Goal: Task Accomplishment & Management: Manage account settings

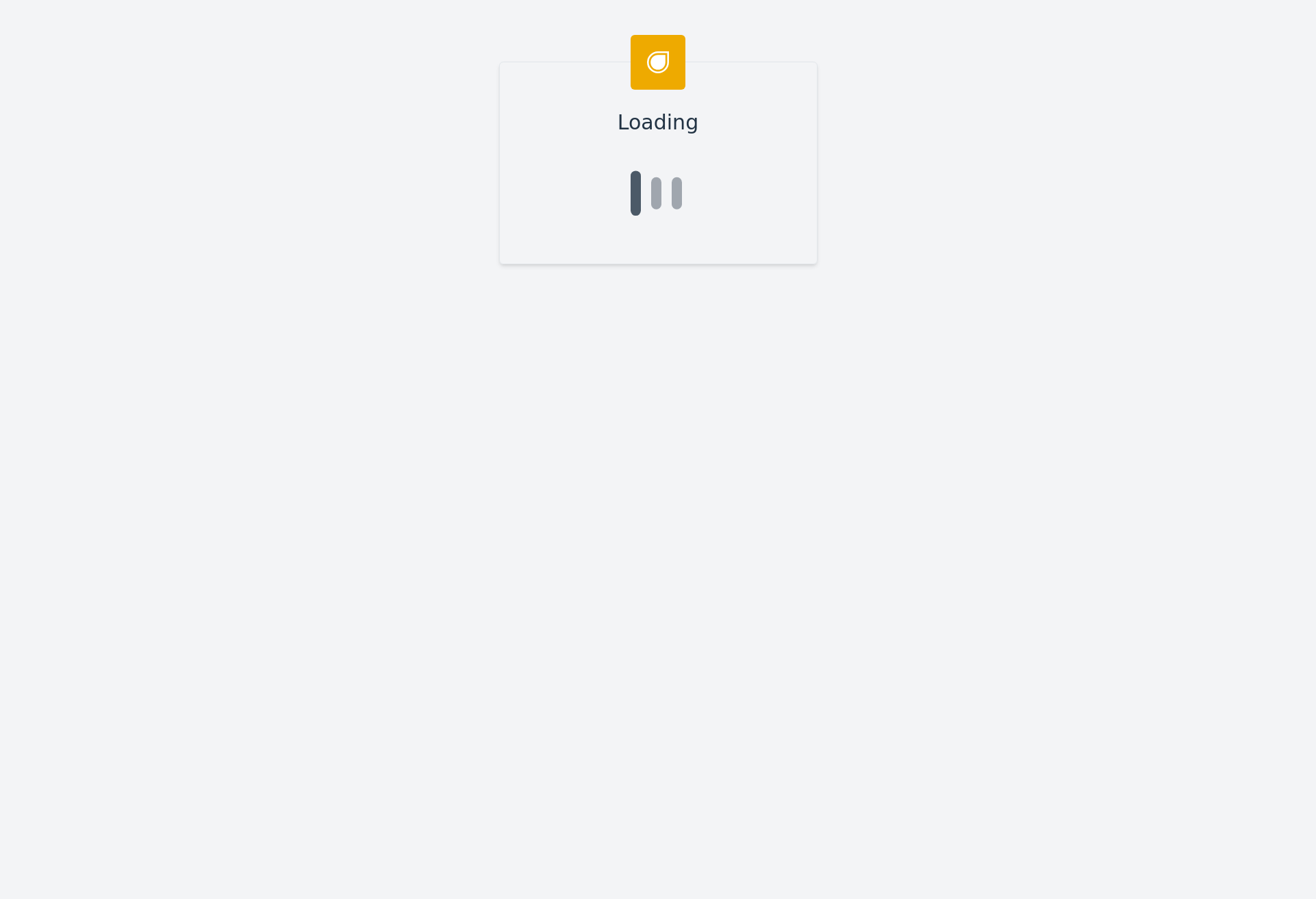
type input "[PERSON_NAME]"
type input "Zaheen"
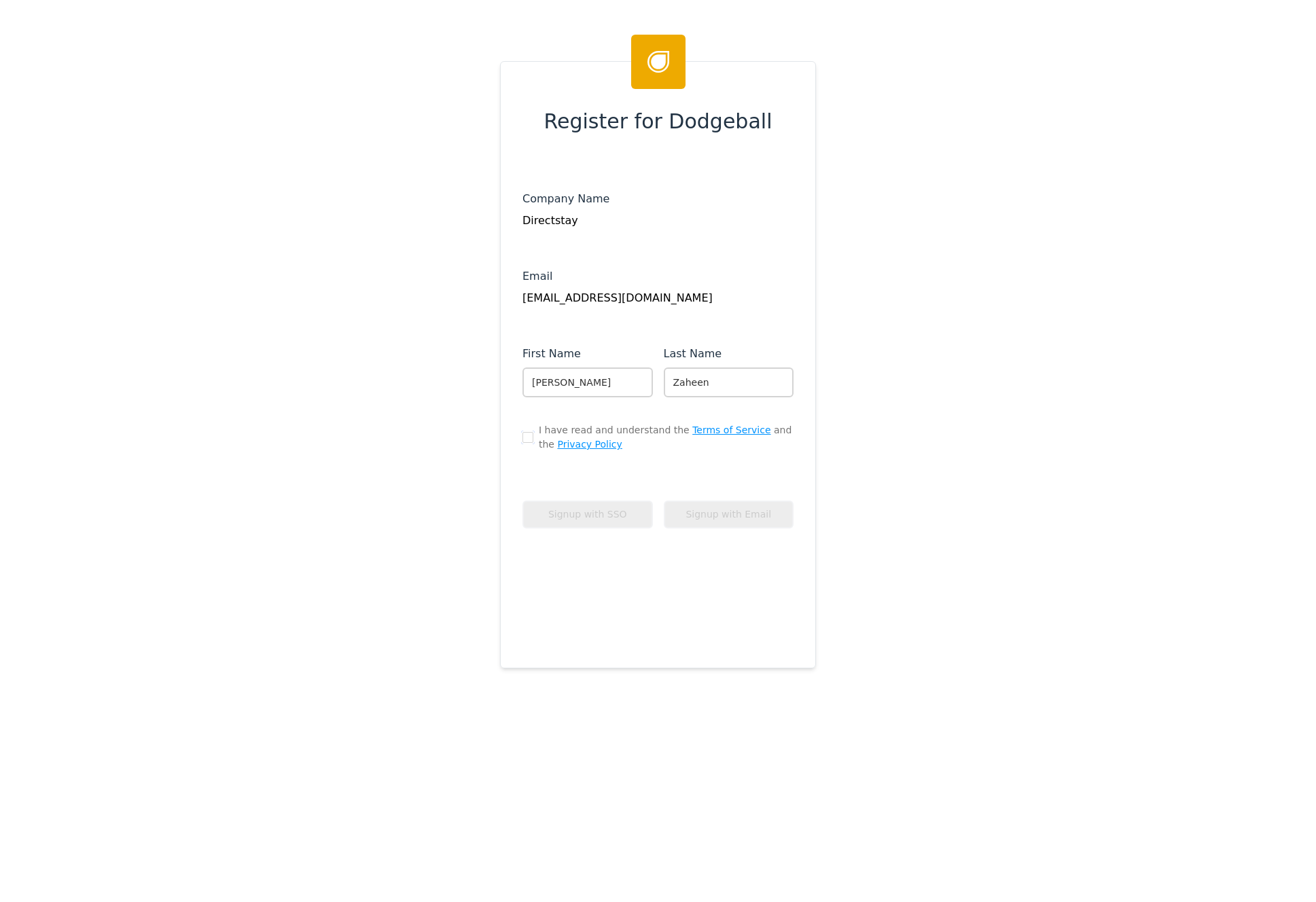
click at [522, 436] on input "checkbox" at bounding box center [528, 437] width 11 height 11
checkbox input "true"
click at [699, 516] on button "Signup with Email" at bounding box center [729, 514] width 131 height 28
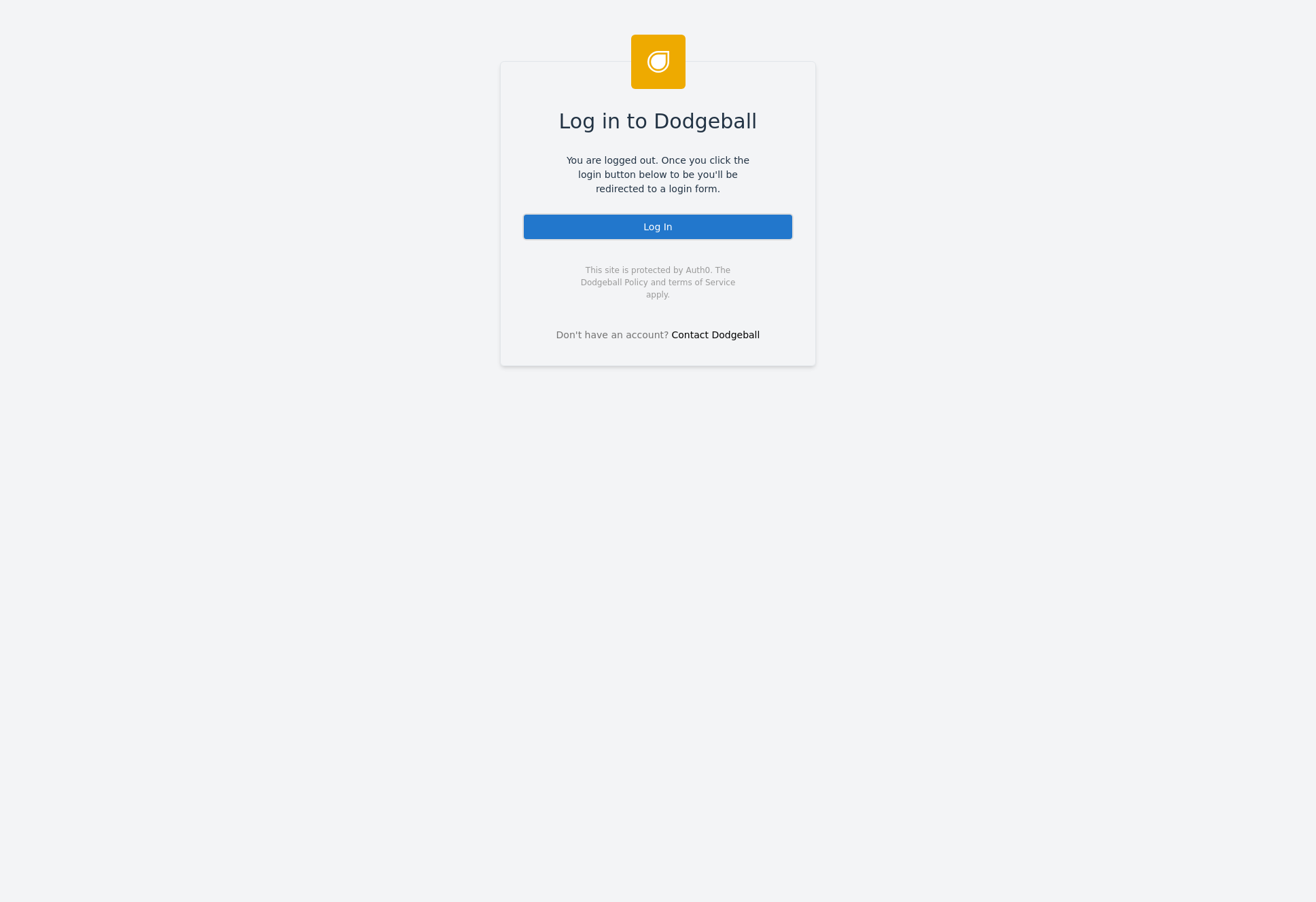
click at [666, 228] on div "Log In" at bounding box center [658, 226] width 271 height 27
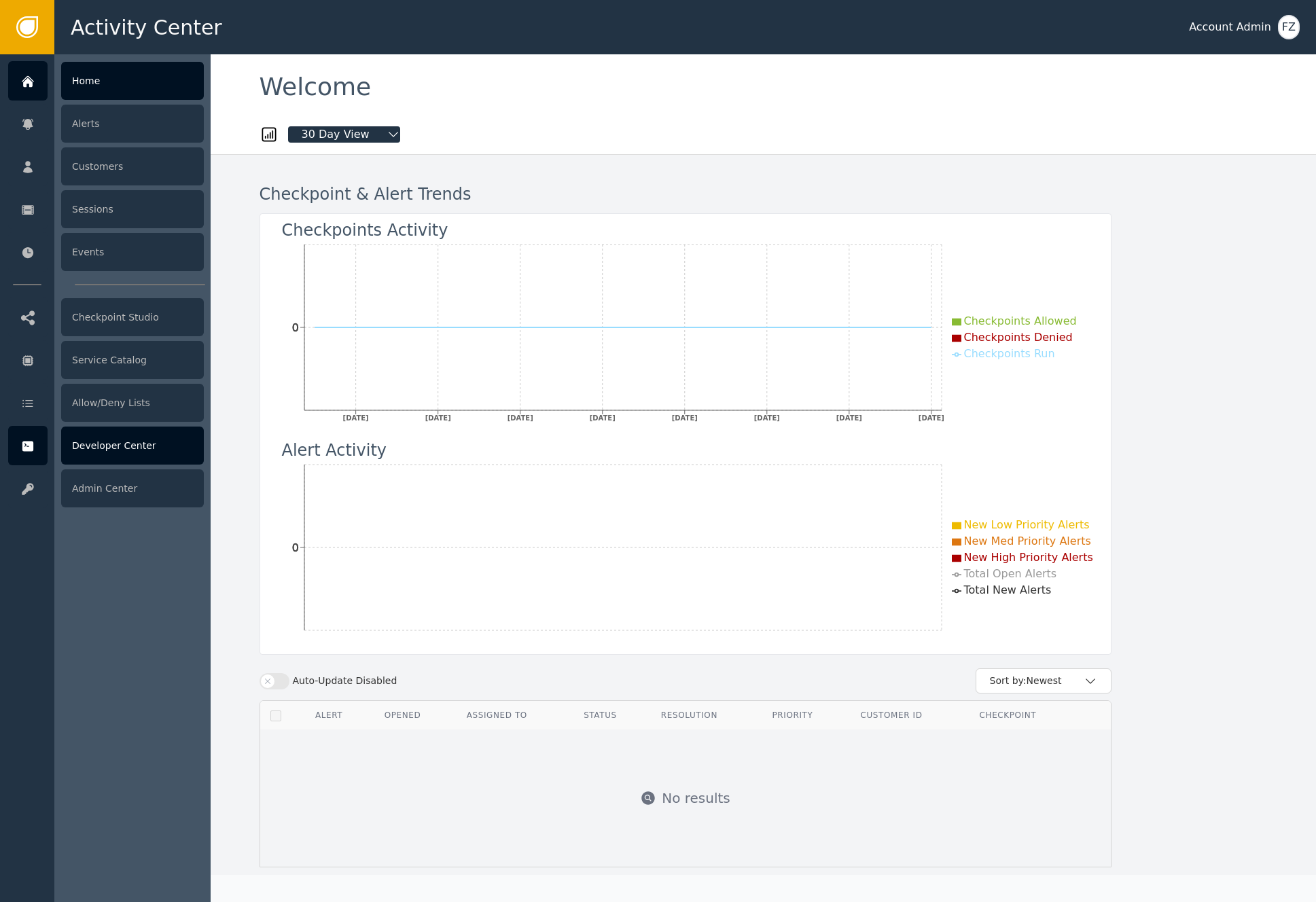
click at [30, 449] on icon at bounding box center [28, 446] width 11 height 10
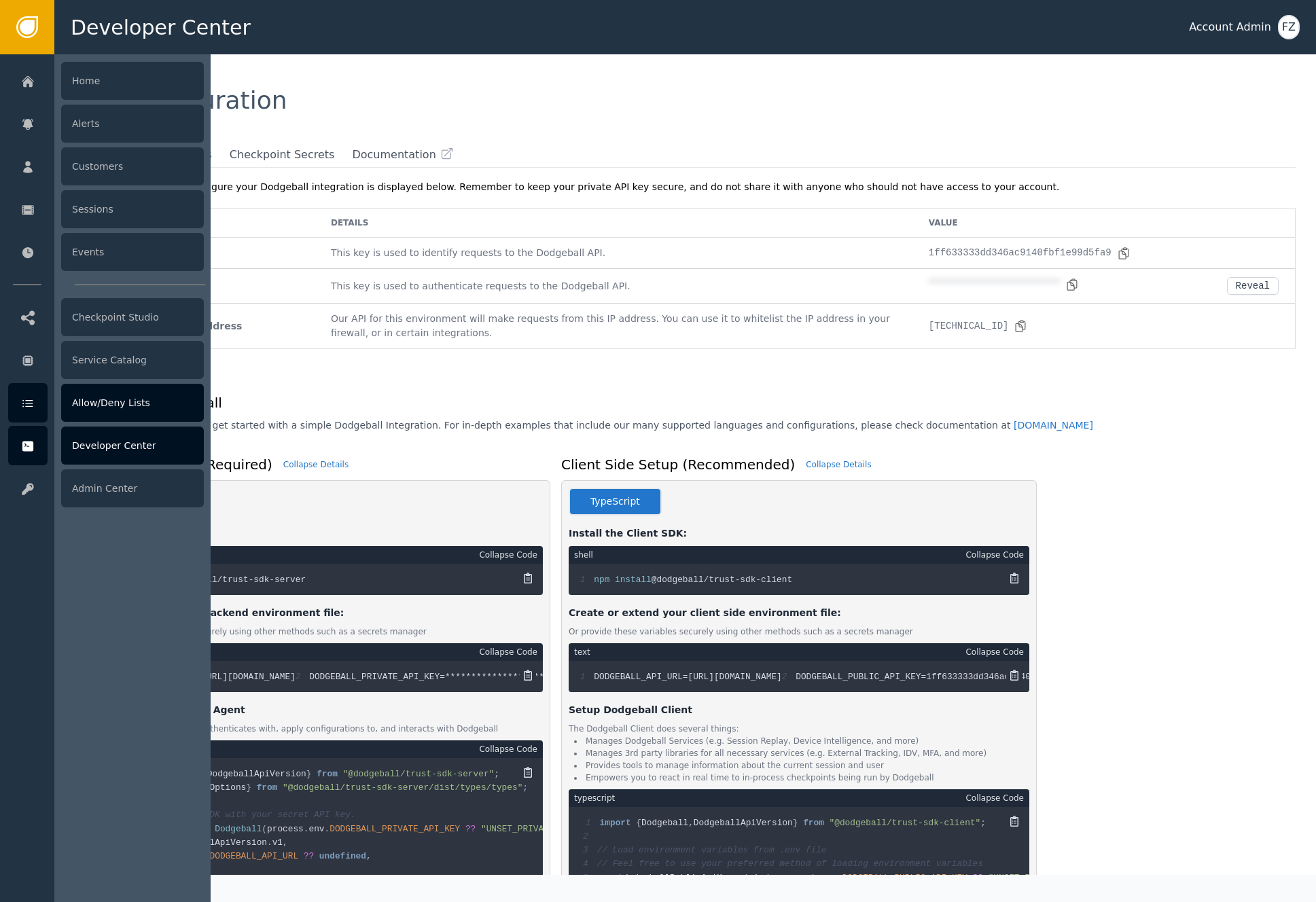
click at [32, 402] on icon at bounding box center [28, 403] width 13 height 15
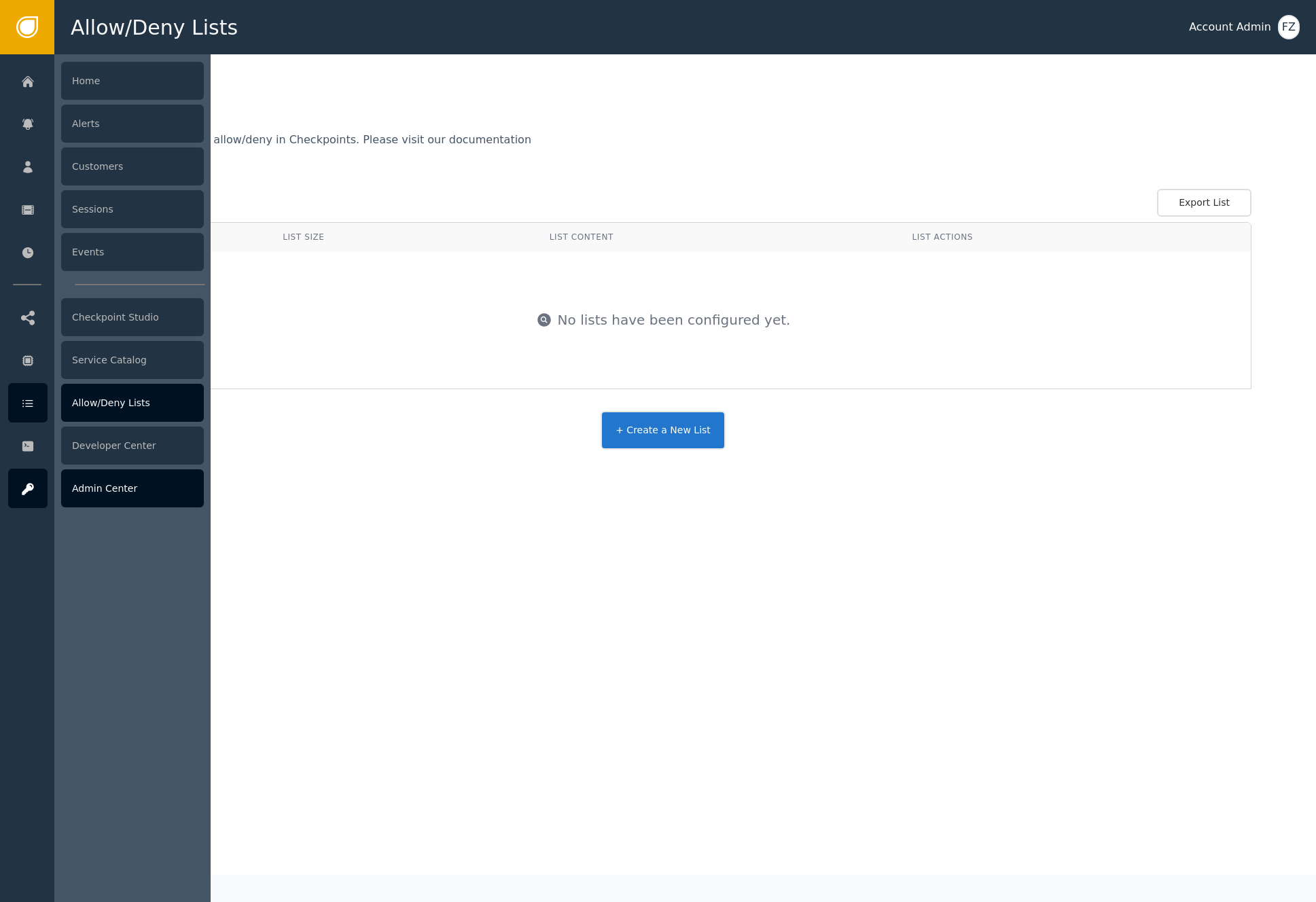
click at [112, 493] on div "Admin Center" at bounding box center [132, 489] width 143 height 38
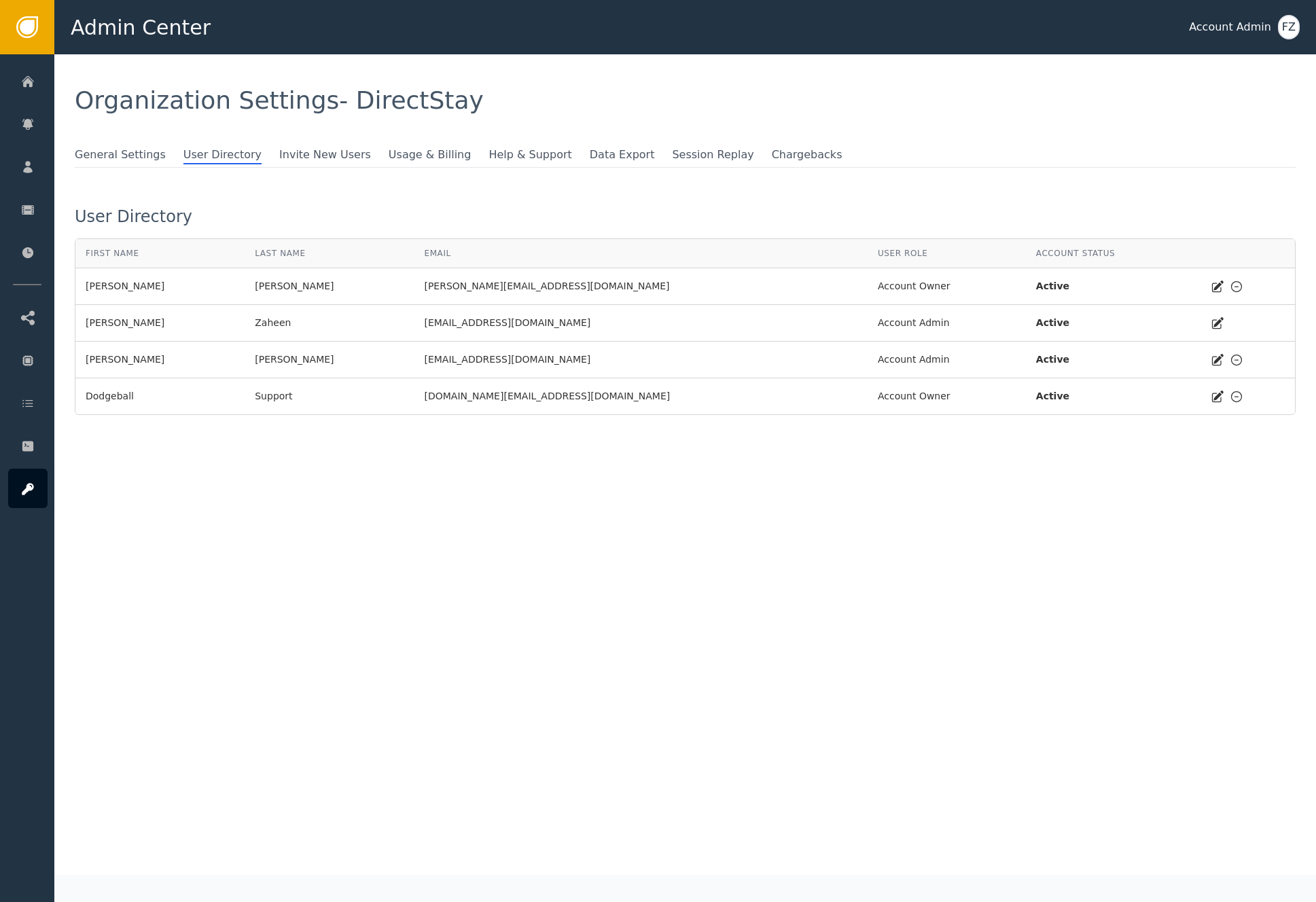
click at [294, 548] on div "Organization Settings - DirectStay General Settings User Directory Invite New U…" at bounding box center [685, 465] width 1261 height 820
click at [1057, 505] on div "Organization Settings - DirectStay General Settings User Directory Invite New U…" at bounding box center [685, 465] width 1261 height 820
click at [303, 220] on div "User Directory" at bounding box center [685, 216] width 1221 height 17
click at [340, 158] on span "Invite New Users" at bounding box center [334, 154] width 109 height 17
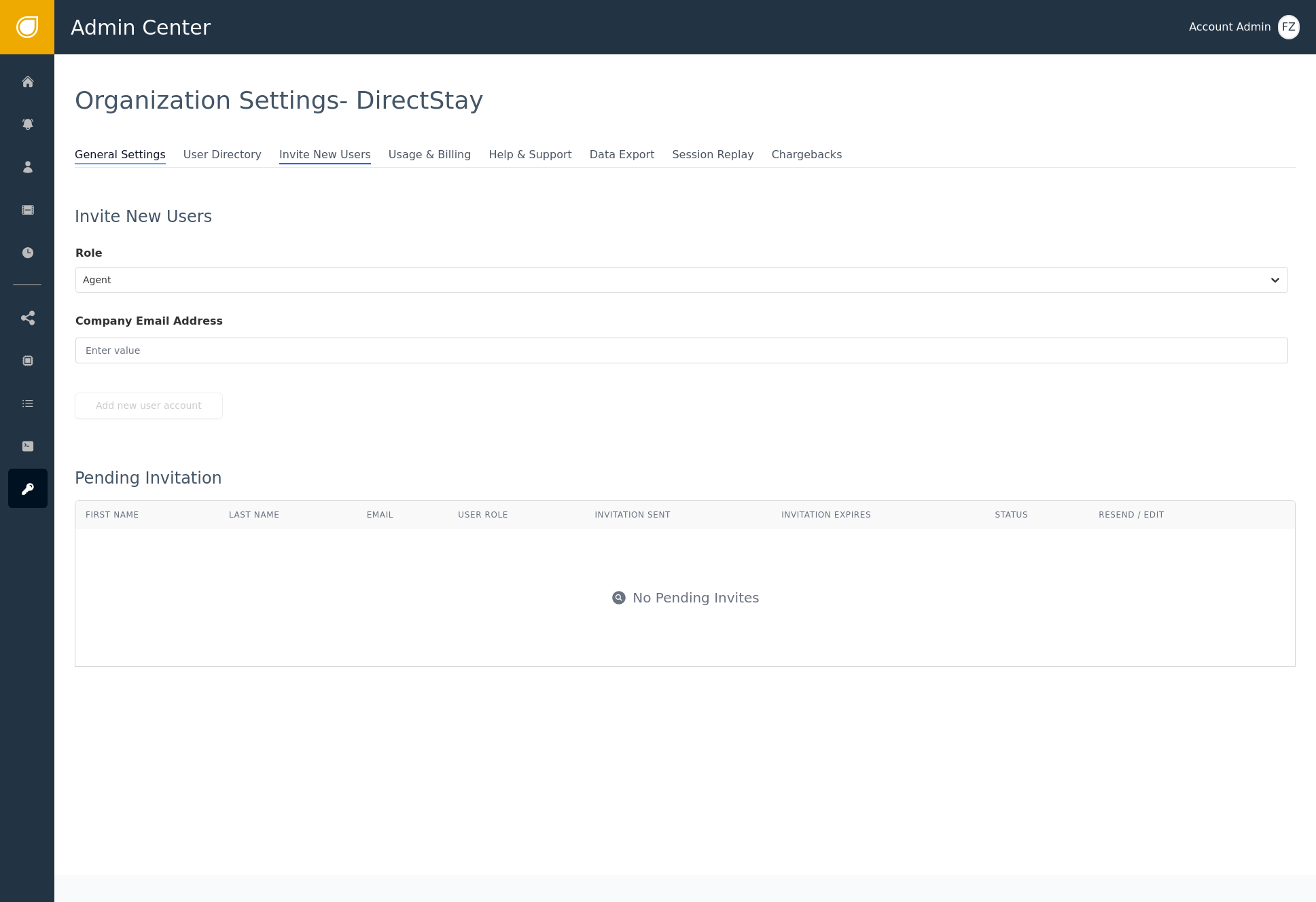
click at [132, 156] on span "General Settings" at bounding box center [120, 155] width 91 height 17
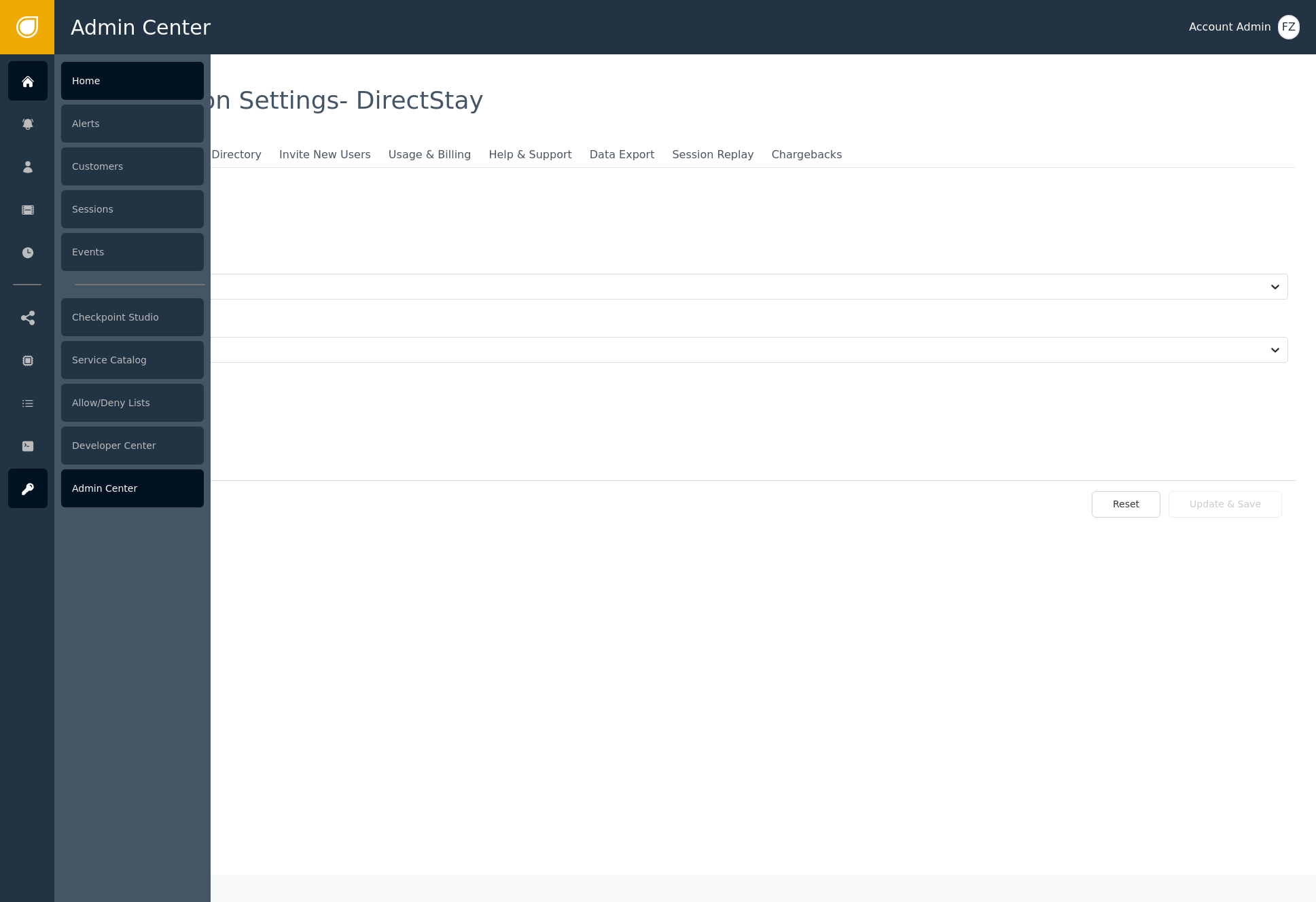
click at [41, 88] on div at bounding box center [28, 81] width 40 height 40
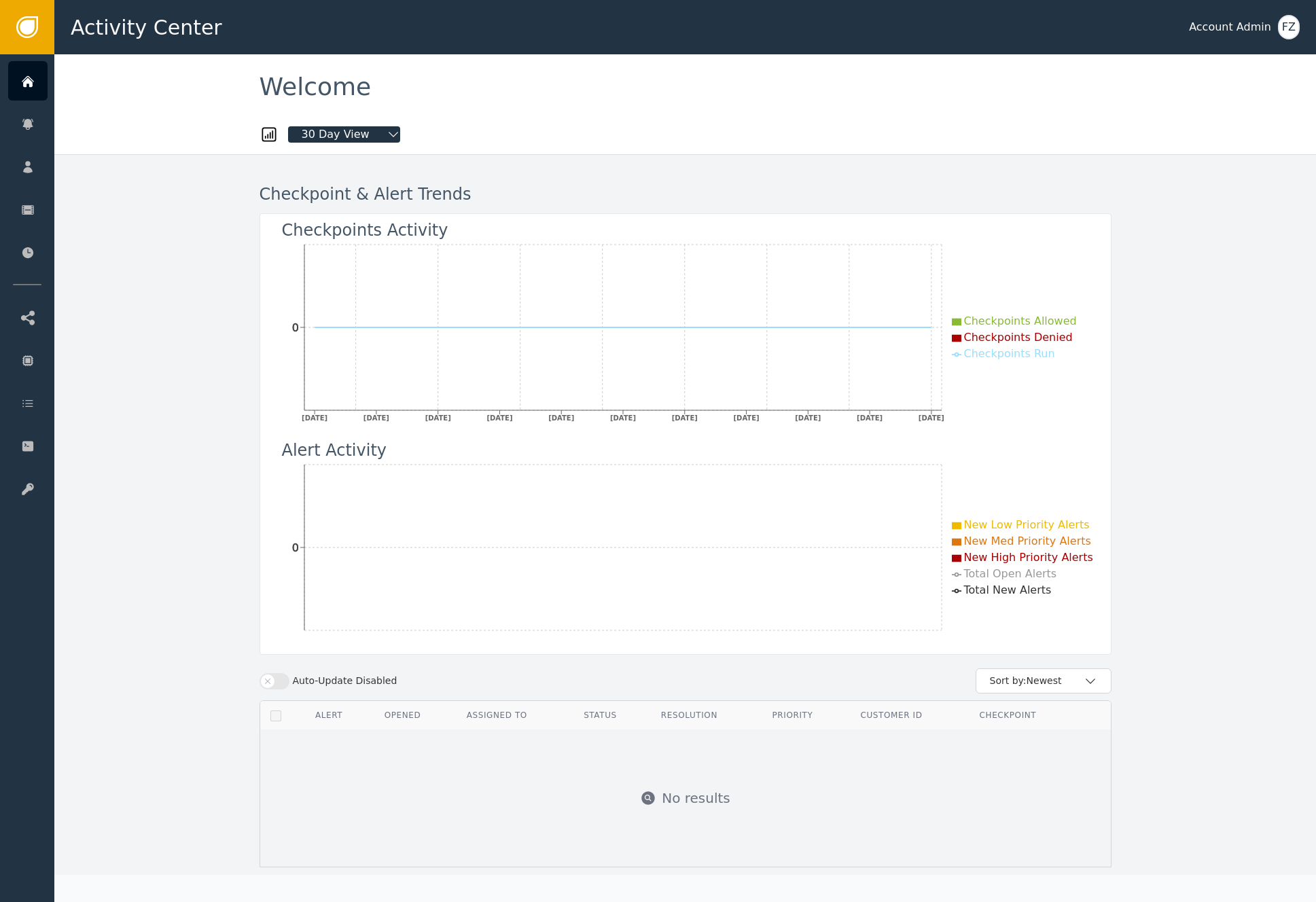
click at [810, 188] on div "Checkpoint & Alert Trends" at bounding box center [685, 194] width 852 height 25
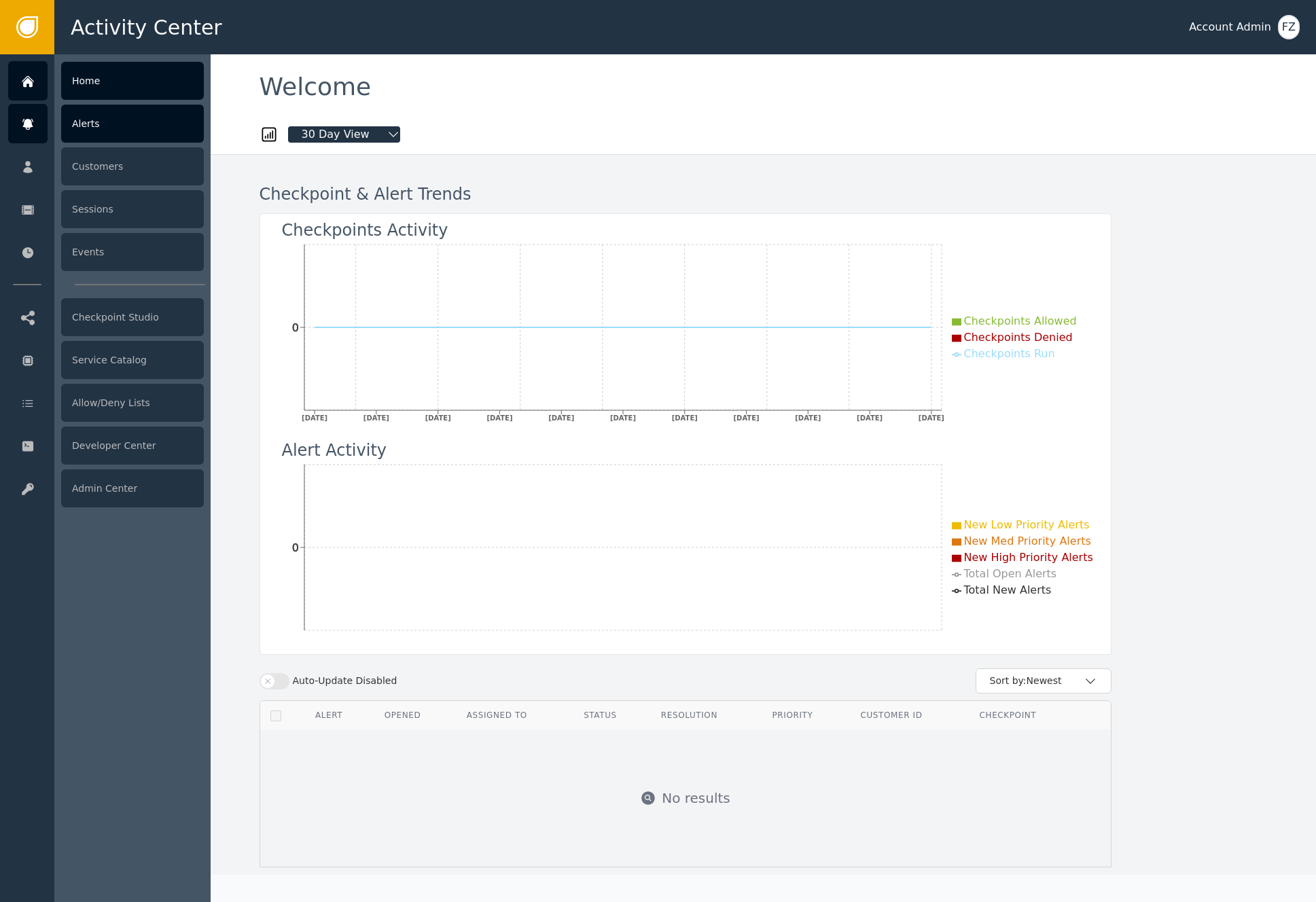
click at [29, 131] on icon at bounding box center [28, 124] width 13 height 15
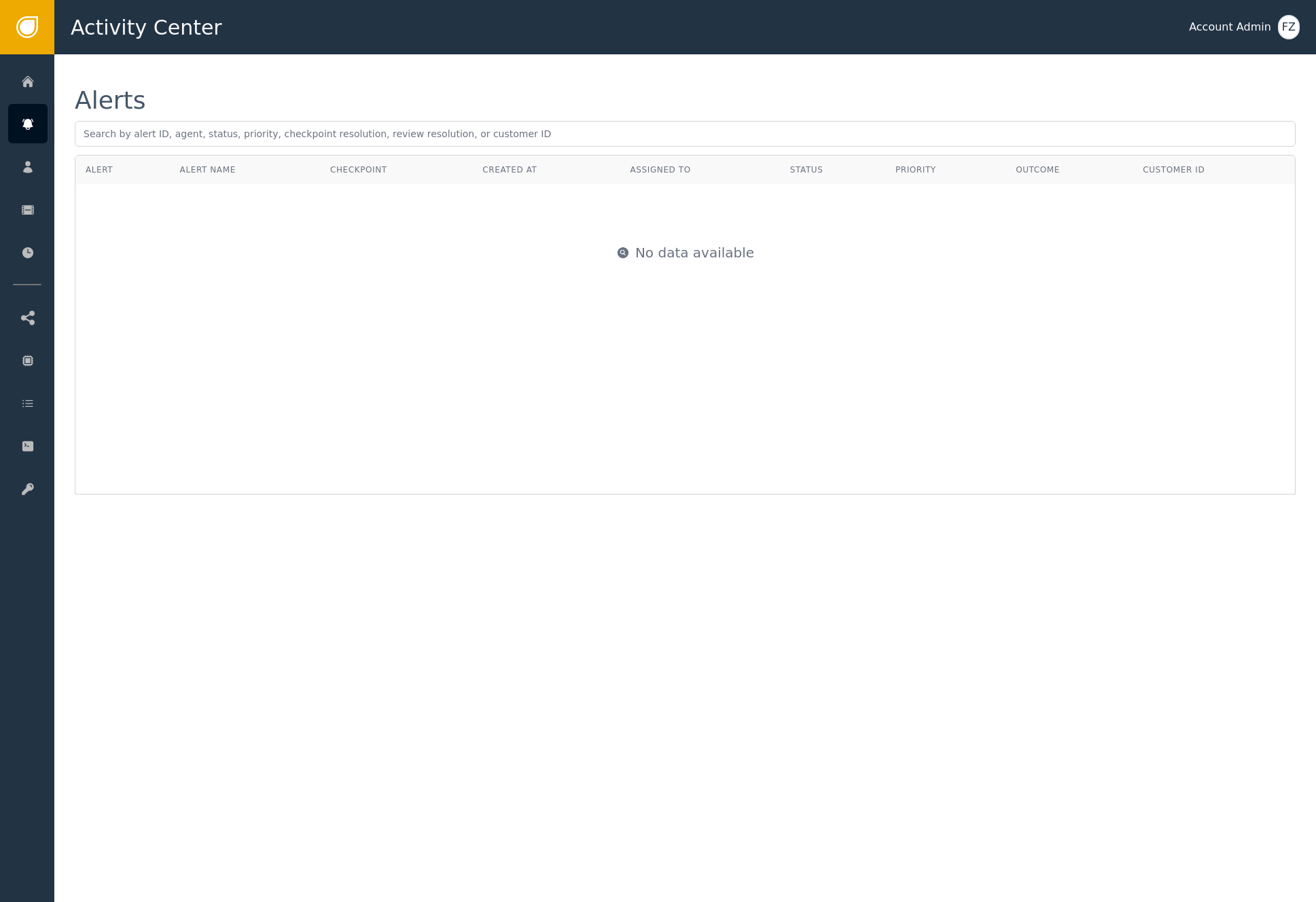
click at [421, 316] on div "No data available" at bounding box center [685, 253] width 1219 height 136
